Goal: Transaction & Acquisition: Purchase product/service

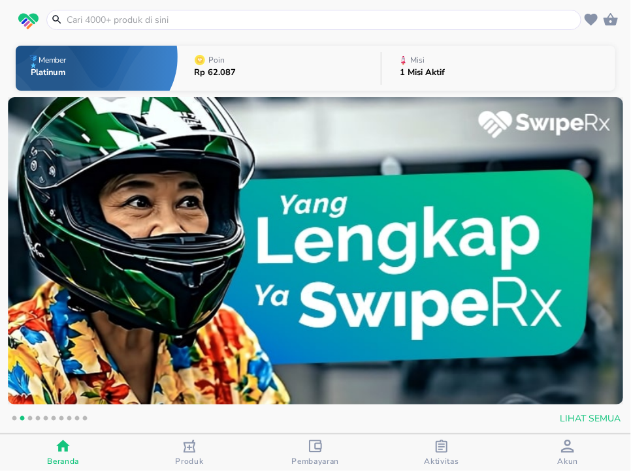
click at [253, 16] on input "text" at bounding box center [321, 20] width 513 height 14
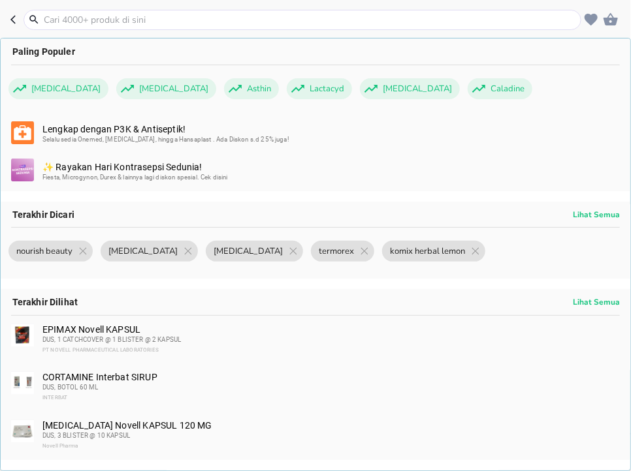
type input "l"
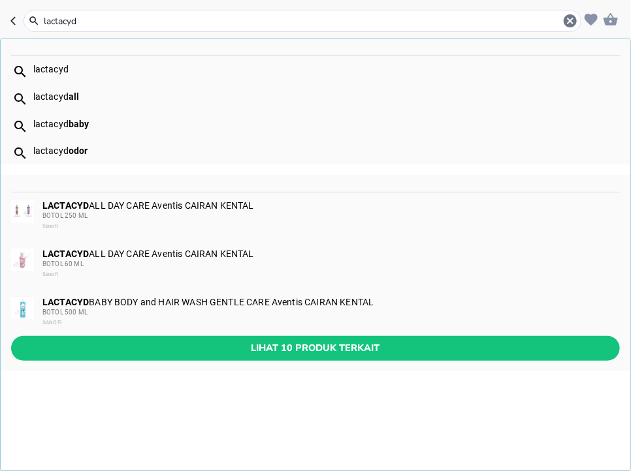
type input "lactacyd"
click at [251, 266] on div "BOTOL 60 ML" at bounding box center [330, 264] width 576 height 10
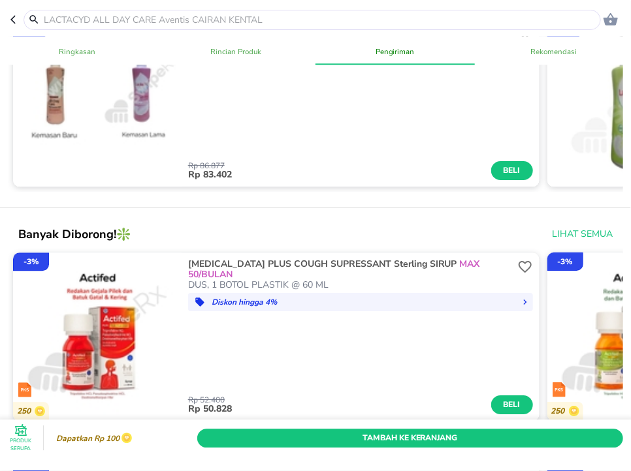
scroll to position [931, 0]
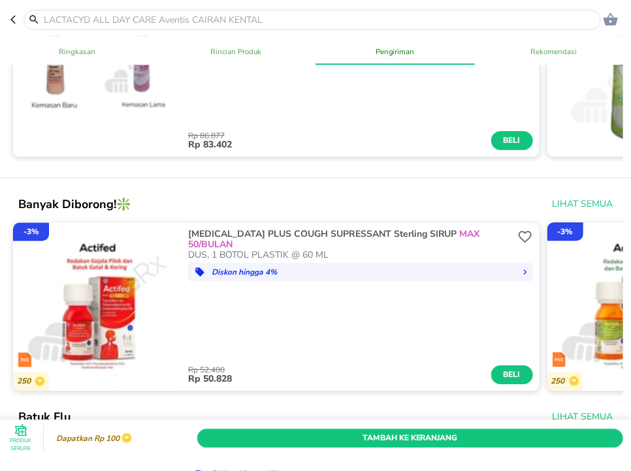
click at [376, 17] on input "text" at bounding box center [319, 20] width 555 height 14
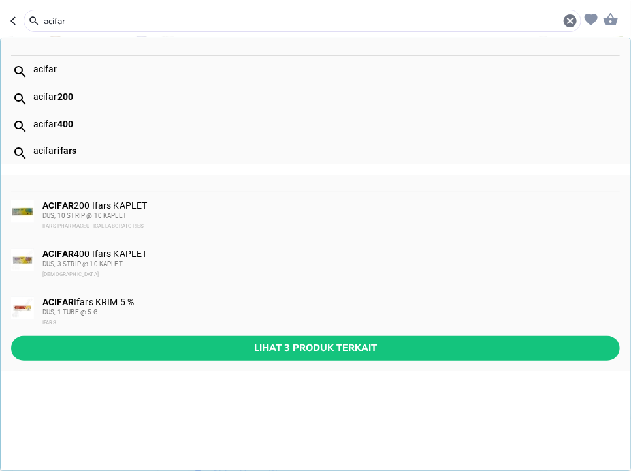
type input "acifar"
click at [163, 253] on div "ACIFAR 400 Ifars KAPLET DUS, 3 STRIP @ 10 KAPLET [DEMOGRAPHIC_DATA]" at bounding box center [330, 264] width 576 height 31
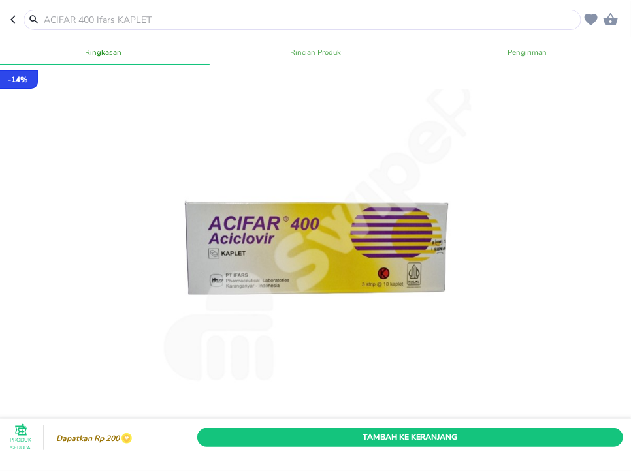
click at [427, 452] on div "Produk Serupa Dapatkan Rp 200 Tambah Ke Keranjang" at bounding box center [315, 438] width 620 height 31
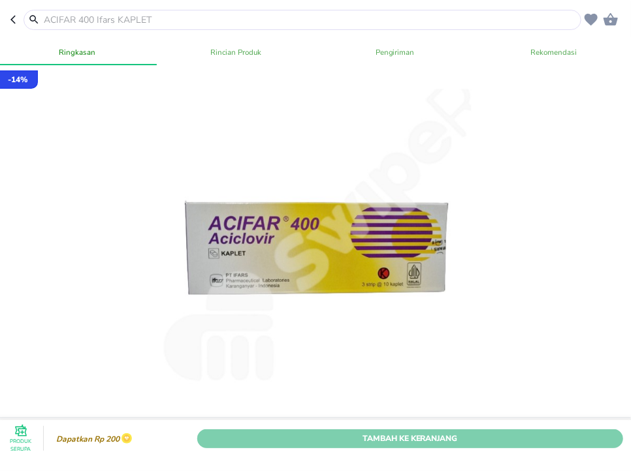
click at [422, 436] on span "Tambah Ke Keranjang" at bounding box center [410, 439] width 406 height 14
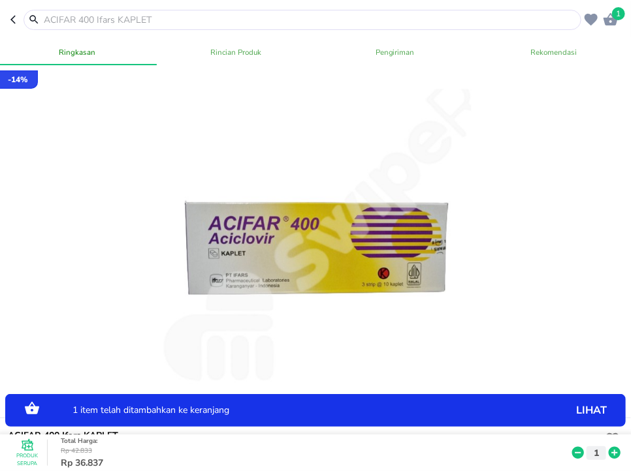
click at [615, 456] on icon at bounding box center [615, 453] width 12 height 12
